Goal: Task Accomplishment & Management: Use online tool/utility

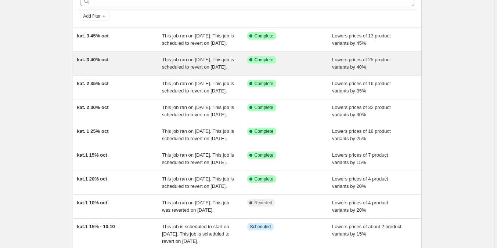
scroll to position [184, 0]
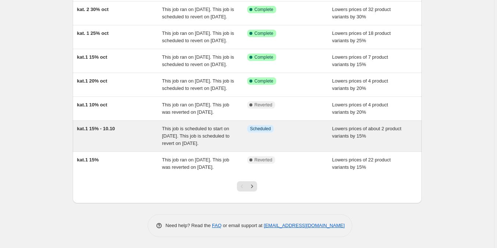
click at [157, 145] on div "kat.1 15% - 10.10" at bounding box center [119, 136] width 85 height 22
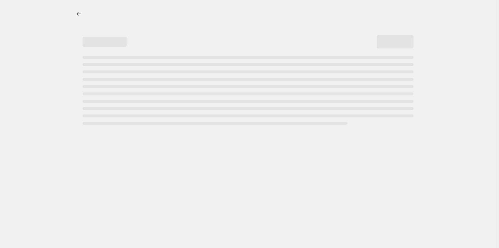
select select "percentage"
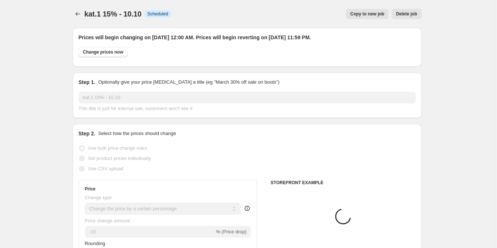
select select "product"
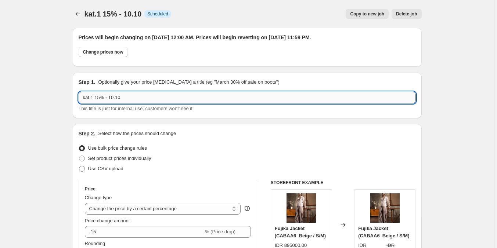
click at [101, 97] on input "kat.1 15% - 10.10" at bounding box center [247, 98] width 337 height 12
type input "kat.1 10% - 10.10"
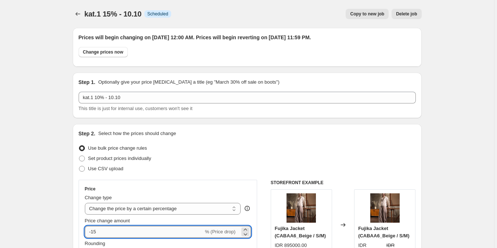
click at [105, 231] on input "-15" at bounding box center [144, 232] width 119 height 12
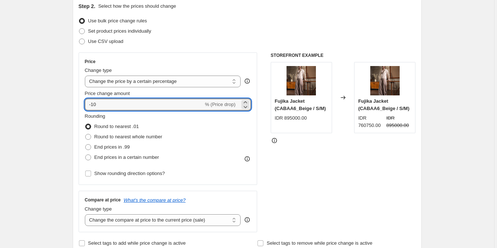
scroll to position [220, 0]
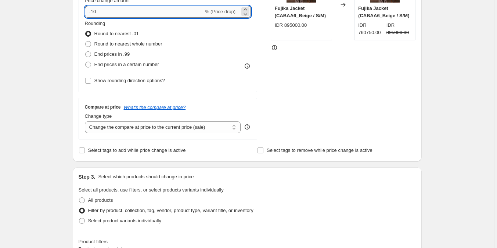
type input "-10"
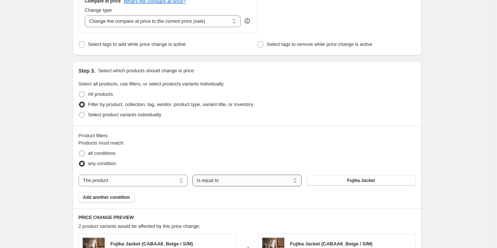
scroll to position [330, 0]
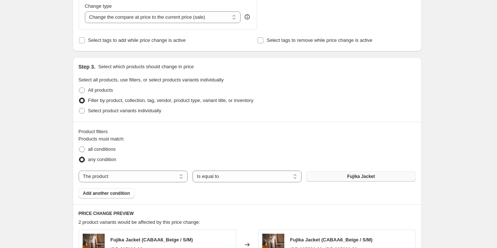
click at [355, 179] on span "Fujika Jacket" at bounding box center [361, 177] width 28 height 6
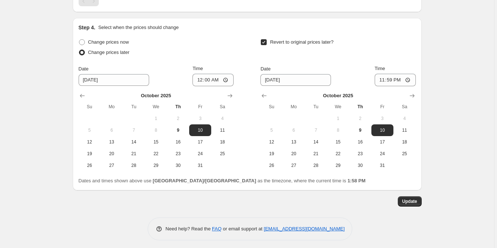
scroll to position [638, 0]
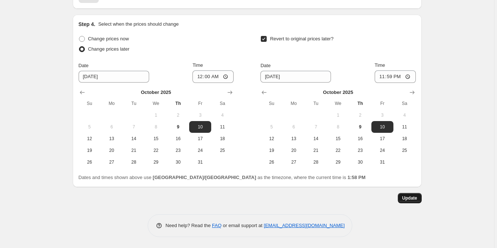
click at [412, 201] on button "Update" at bounding box center [410, 198] width 24 height 10
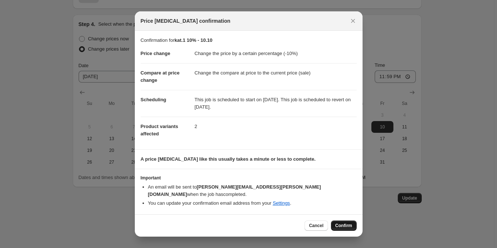
click at [334, 224] on button "Confirm" at bounding box center [344, 226] width 26 height 10
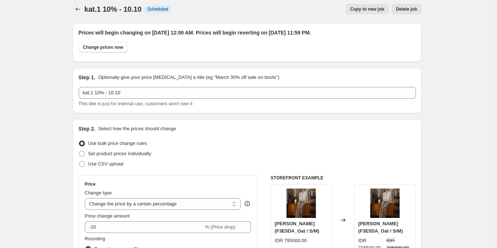
scroll to position [0, 0]
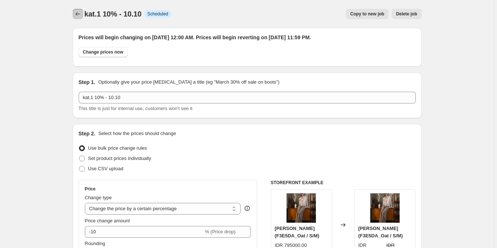
click at [76, 19] on button "Price change jobs" at bounding box center [78, 14] width 10 height 10
